Goal: Task Accomplishment & Management: Use online tool/utility

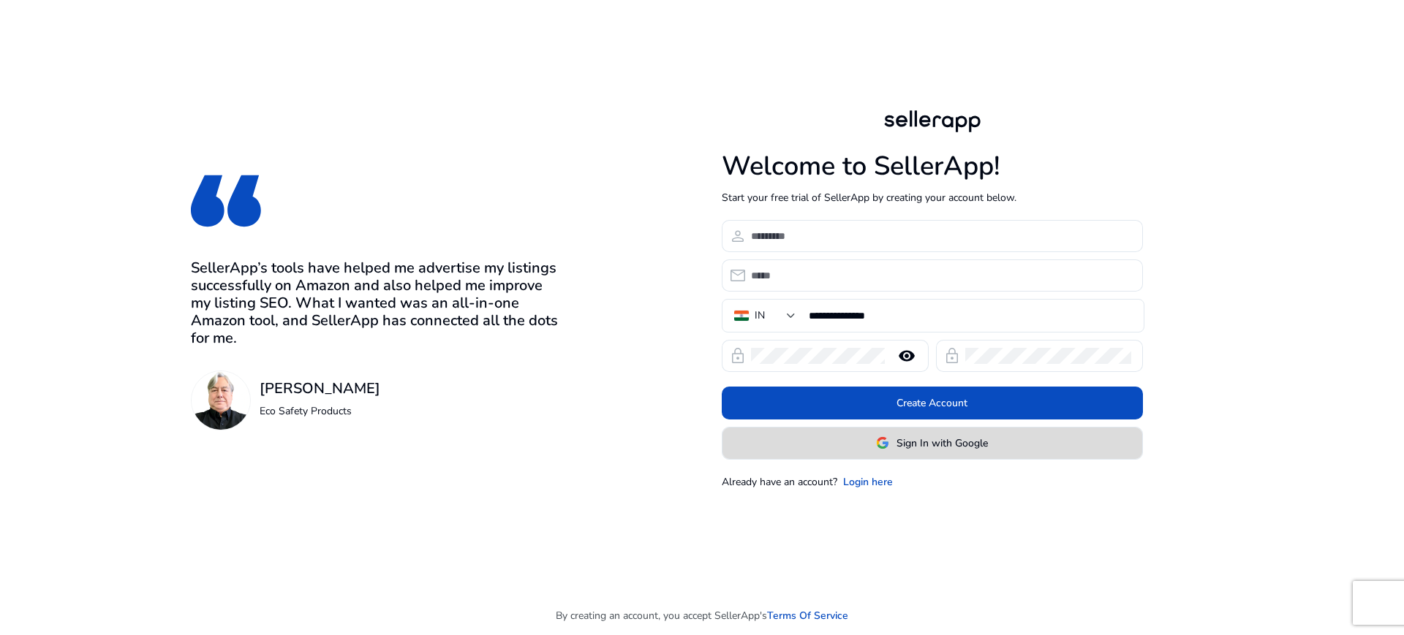
click at [925, 430] on span at bounding box center [932, 443] width 420 height 35
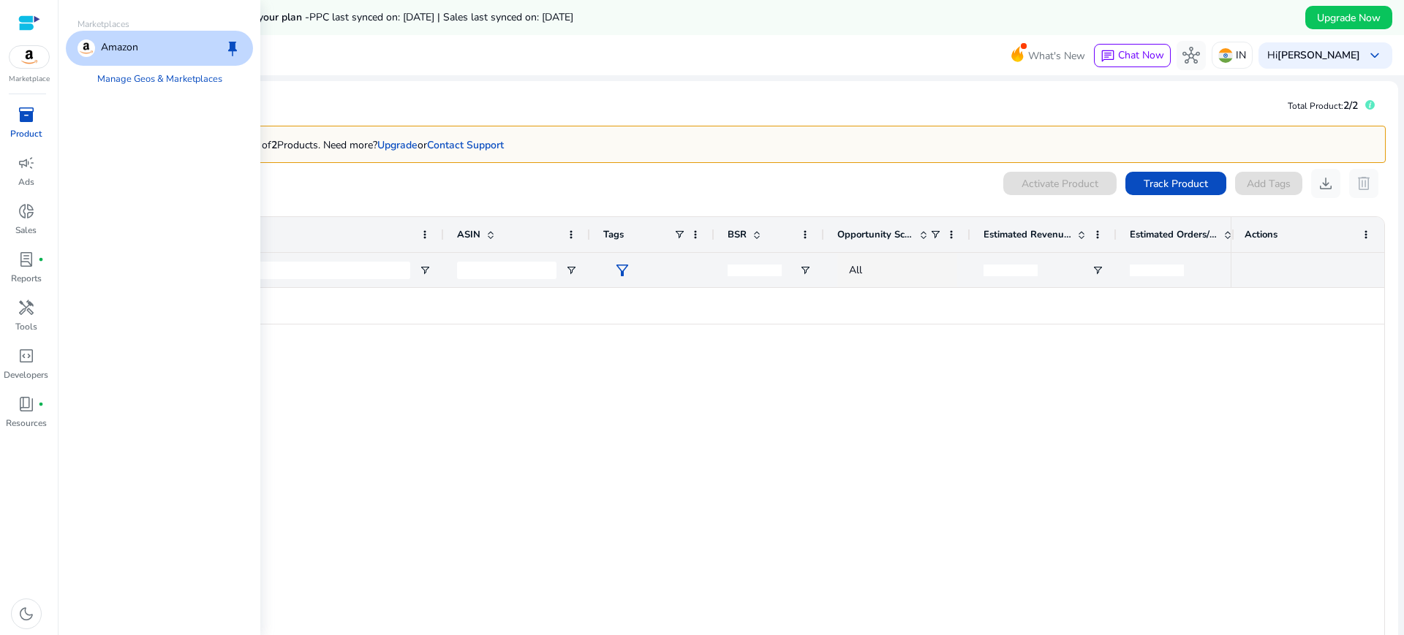
click at [29, 63] on img at bounding box center [29, 57] width 39 height 22
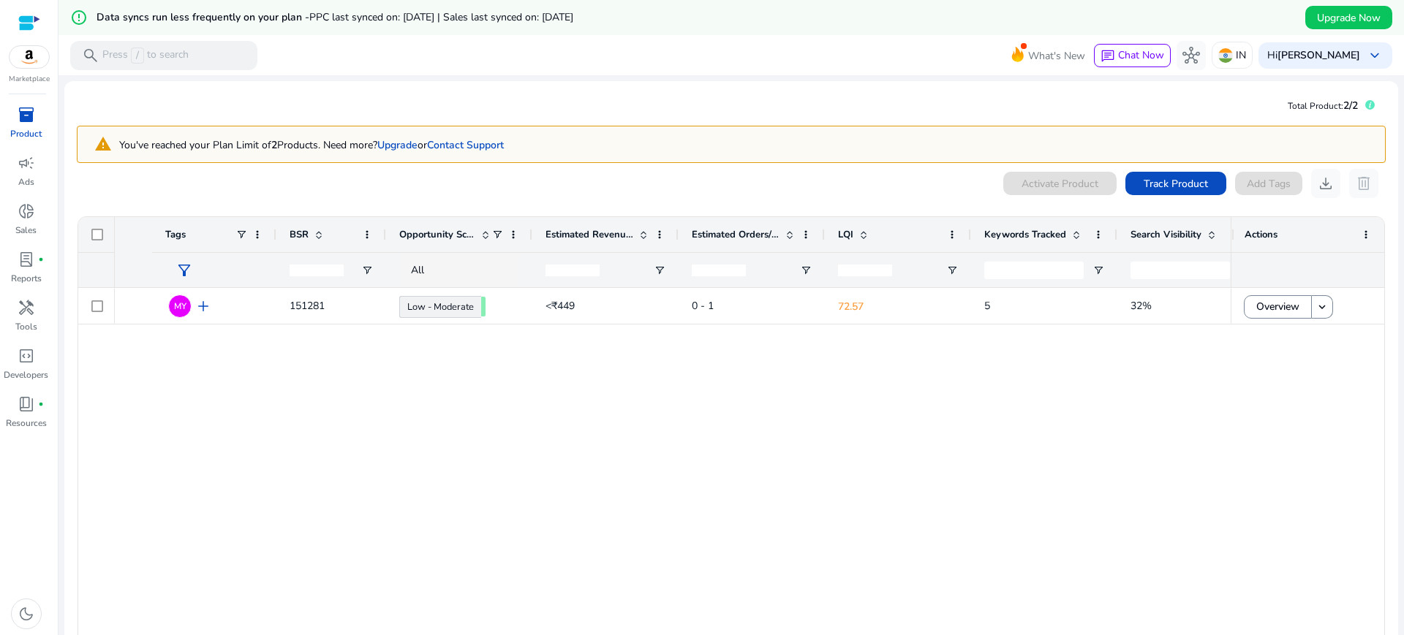
scroll to position [0, 965]
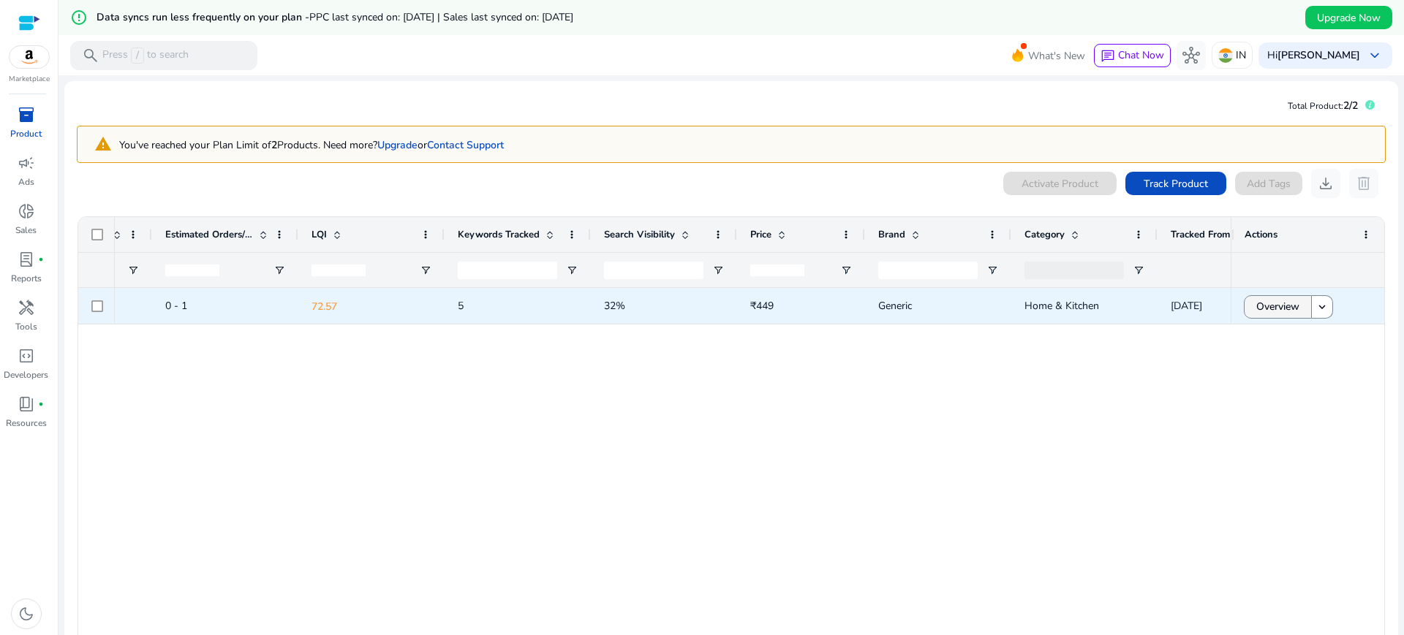
click at [1256, 306] on span "Overview" at bounding box center [1277, 307] width 43 height 30
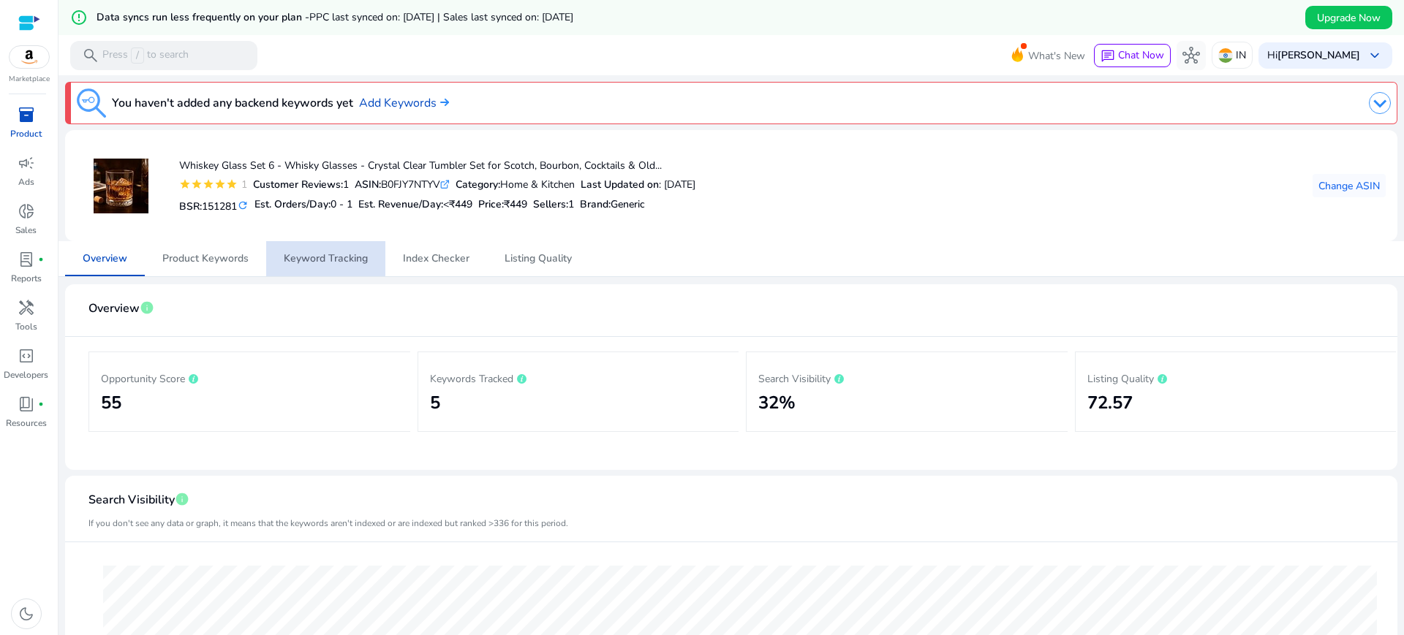
click at [323, 245] on span "Keyword Tracking" at bounding box center [326, 258] width 84 height 35
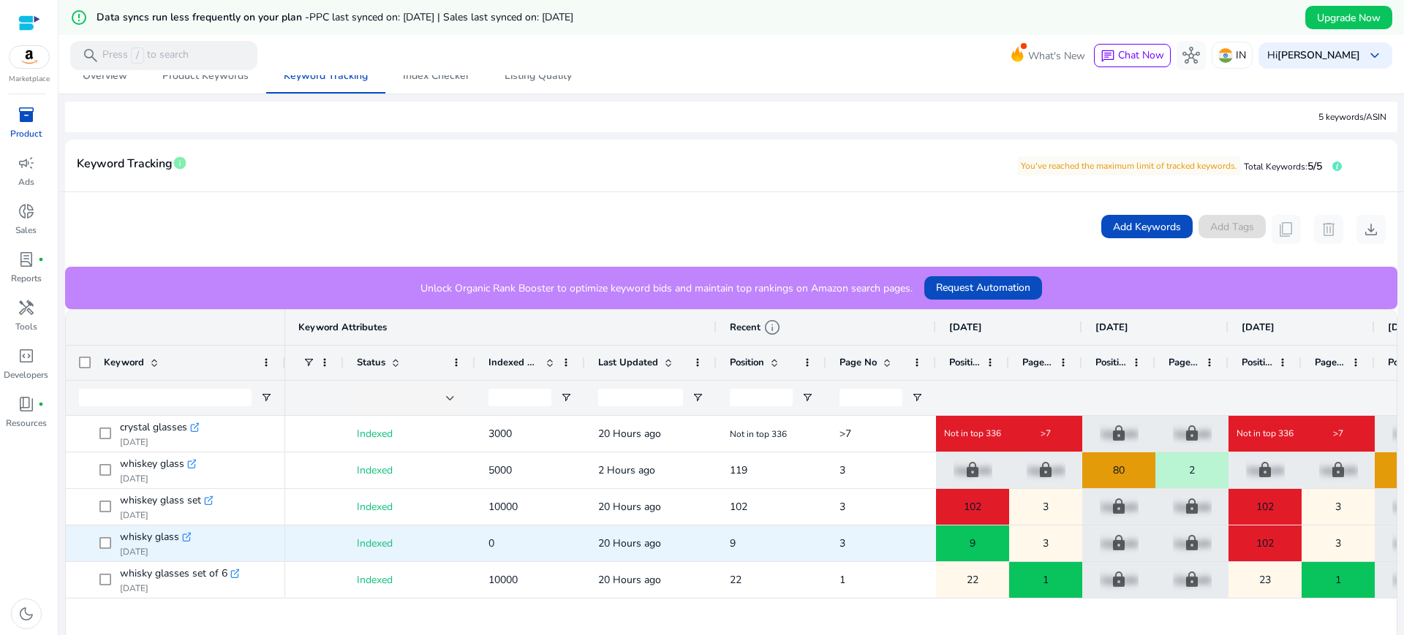
scroll to position [0, 67]
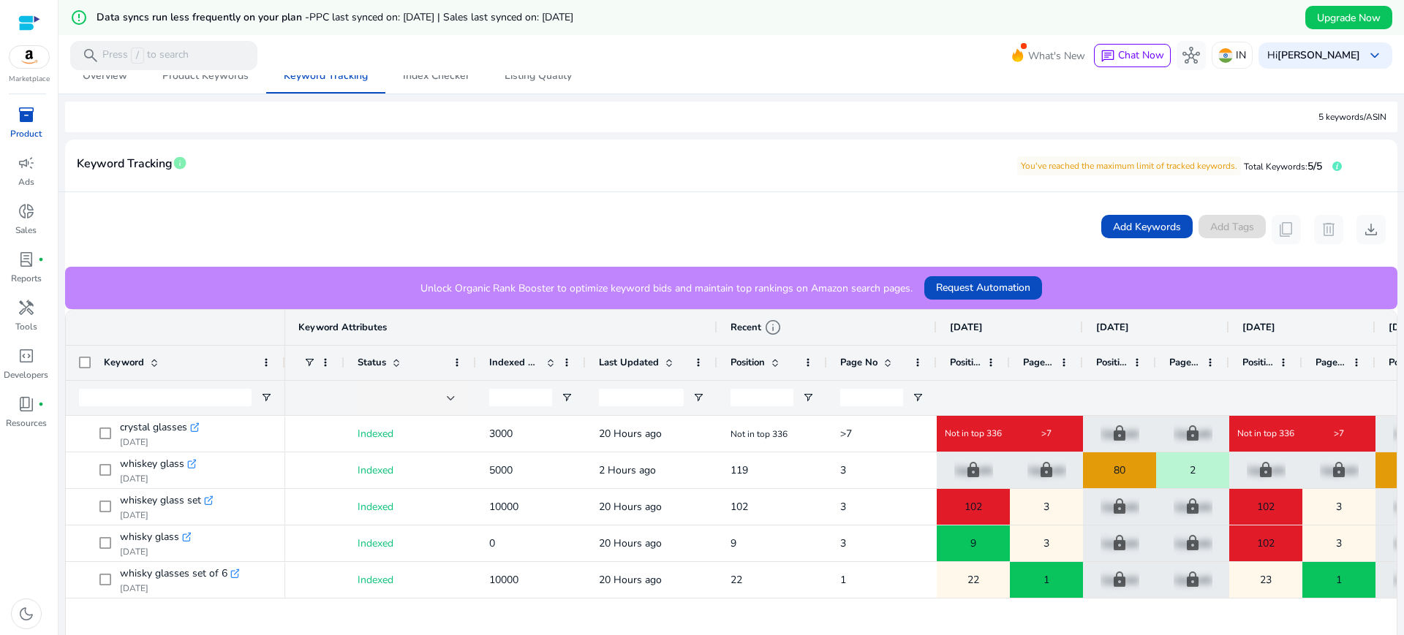
click at [1124, 17] on div "error_outline Data syncs run less frequently on your plan - PPC last synced on:…" at bounding box center [732, 17] width 1346 height 35
